Goal: Information Seeking & Learning: Learn about a topic

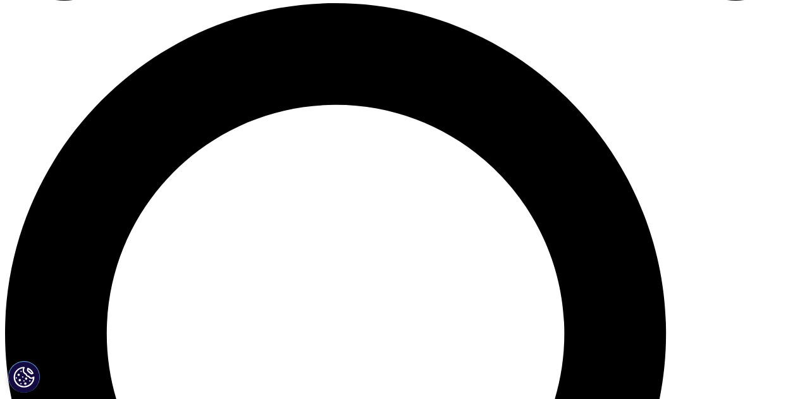
scroll to position [808, 0]
drag, startPoint x: 165, startPoint y: 144, endPoint x: 329, endPoint y: 144, distance: 164.5
copy strong "Formulary Impact Analyzer (FIA)"
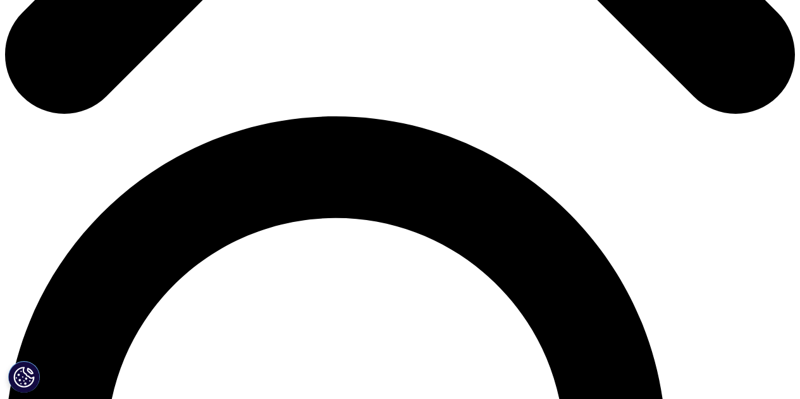
scroll to position [695, 0]
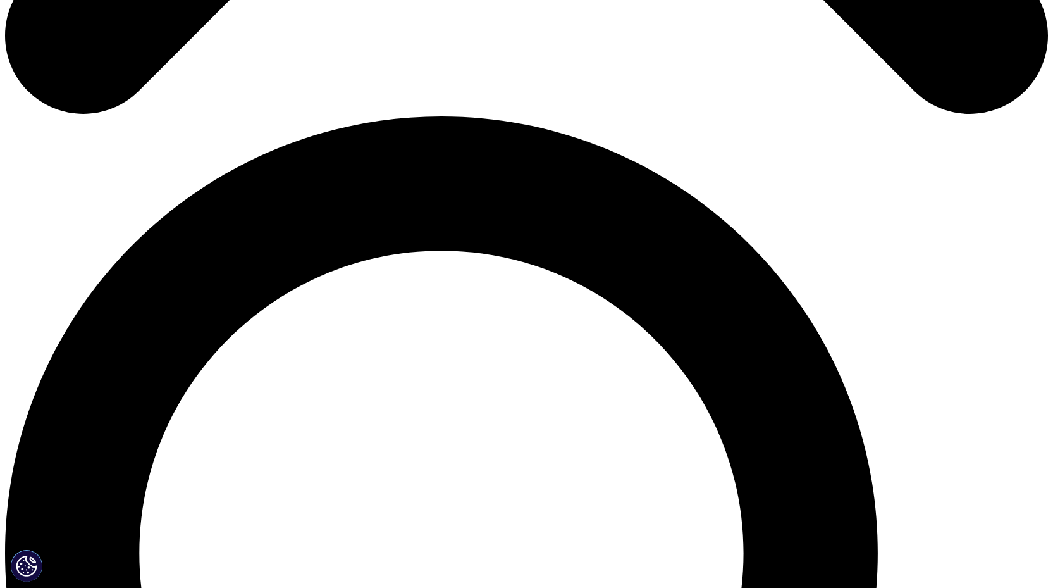
scroll to position [948, 0]
